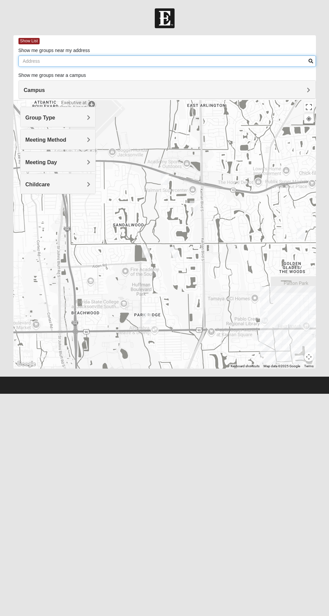
click at [196, 61] on input "Show me groups near my address" at bounding box center [166, 60] width 297 height 11
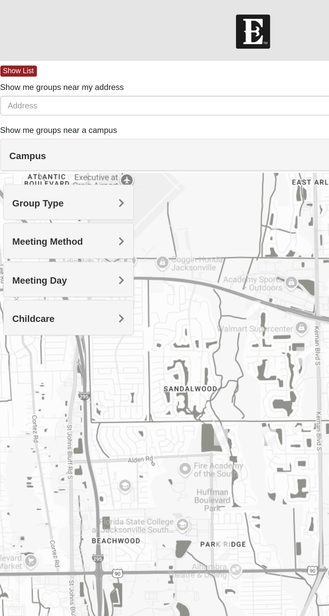
click at [127, 78] on div "Show me groups near a campus Campus [GEOGRAPHIC_DATA] [GEOGRAPHIC_DATA] Eleven2…" at bounding box center [166, 76] width 297 height 8
click at [84, 110] on div "Group Type" at bounding box center [57, 117] width 75 height 20
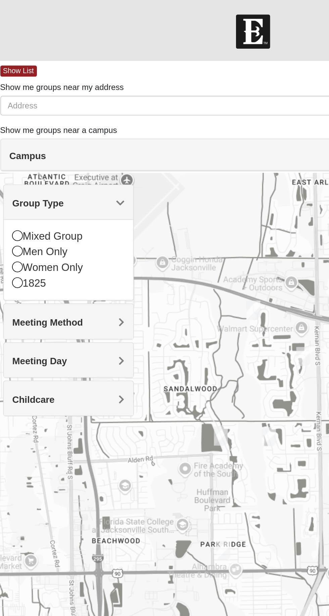
click at [31, 158] on div "Women Only" at bounding box center [57, 154] width 65 height 9
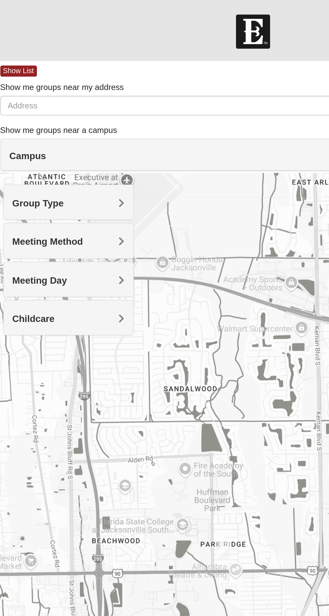
click at [86, 144] on div "Meeting Method" at bounding box center [57, 139] width 75 height 20
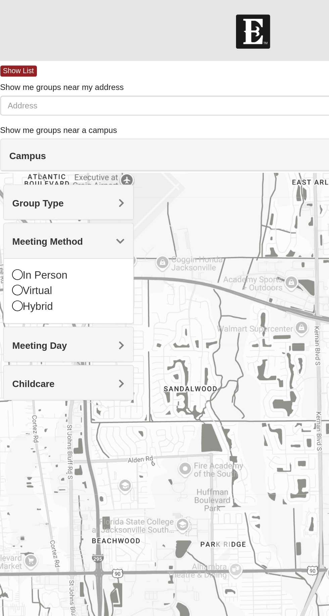
click at [33, 156] on div "In Person" at bounding box center [57, 159] width 65 height 9
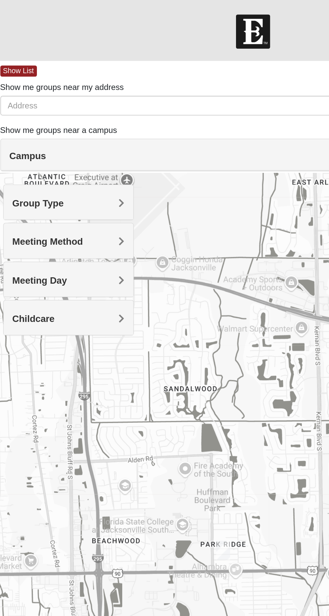
click at [152, 88] on h4 "Campus" at bounding box center [167, 90] width 286 height 6
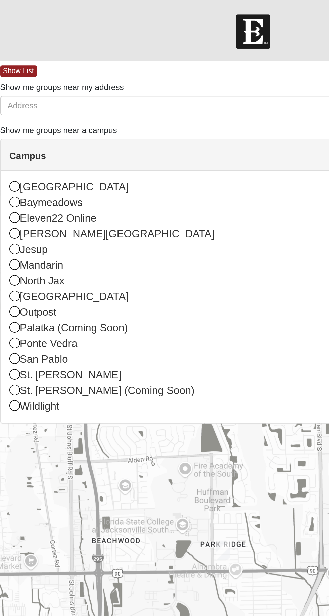
click at [30, 170] on div "[GEOGRAPHIC_DATA]" at bounding box center [167, 171] width 286 height 9
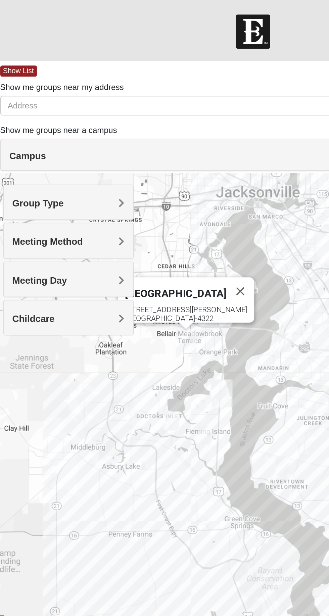
click at [35, 116] on span "Group Type" at bounding box center [40, 118] width 30 height 6
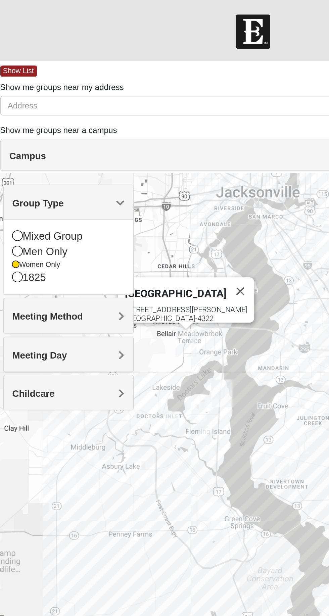
click at [43, 188] on div "Meeting Method" at bounding box center [57, 182] width 75 height 20
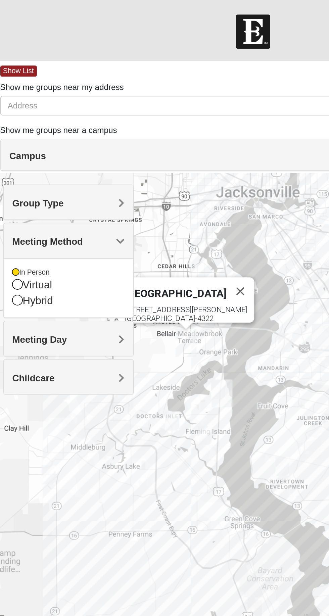
click at [37, 197] on span "Meeting Day" at bounding box center [41, 197] width 32 height 6
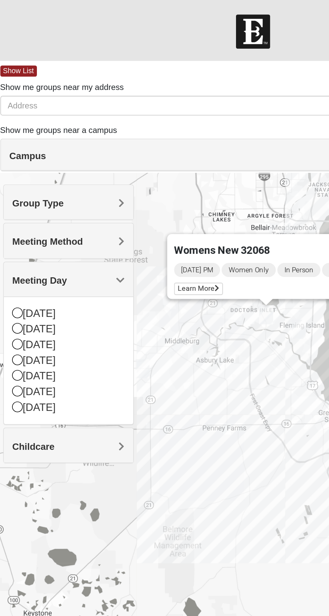
click at [143, 165] on icon at bounding box center [144, 167] width 3 height 4
